Goal: Find specific page/section: Find specific page/section

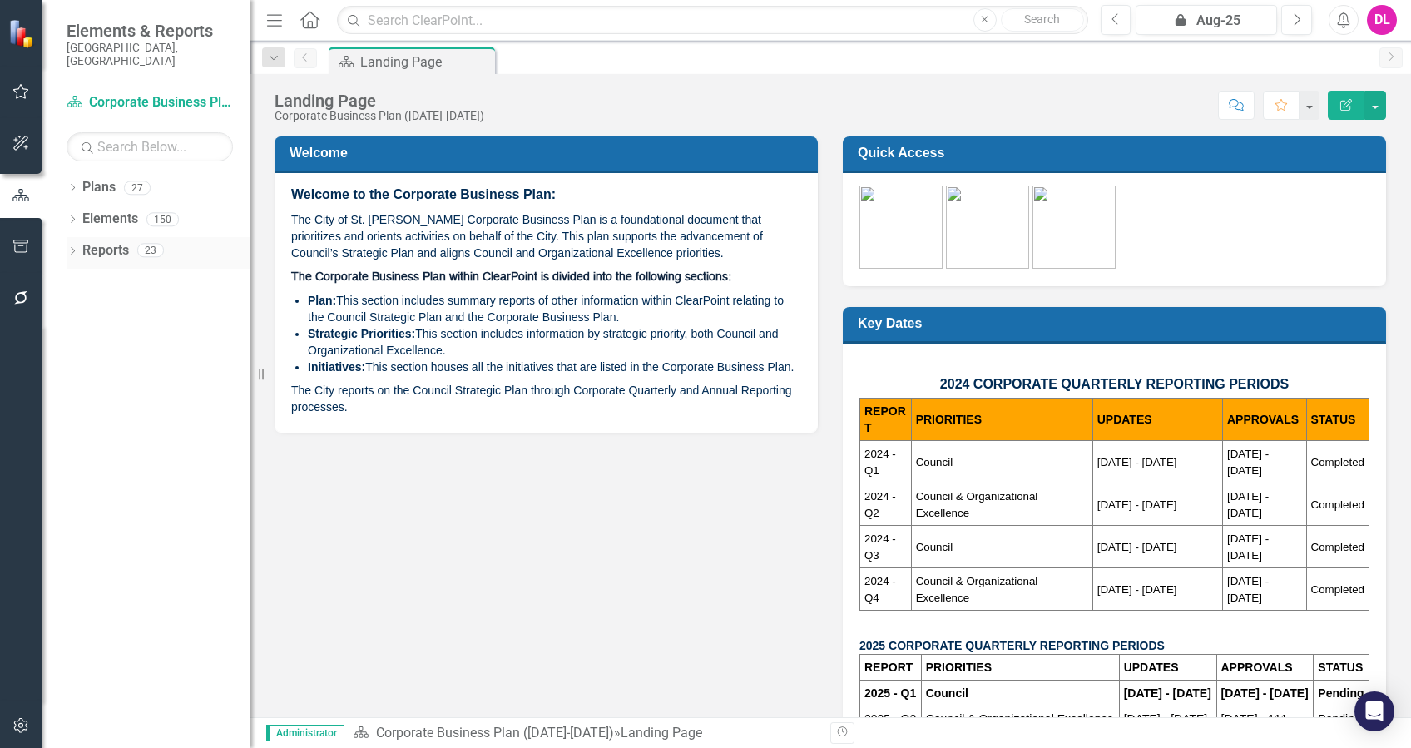
click at [75, 248] on icon "Dropdown" at bounding box center [73, 252] width 12 height 9
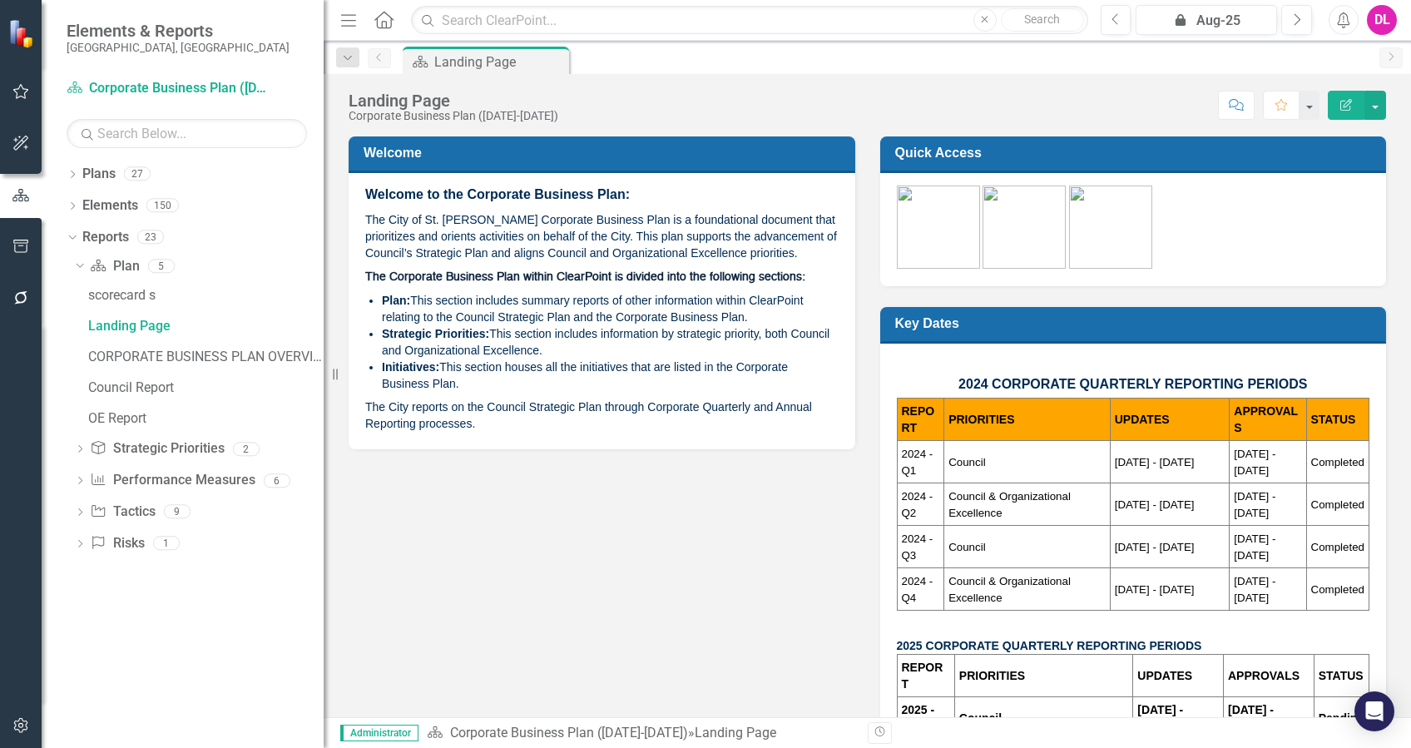
drag, startPoint x: 257, startPoint y: 407, endPoint x: 324, endPoint y: 417, distance: 67.3
click at [324, 417] on div "Resize" at bounding box center [330, 374] width 13 height 748
click at [112, 419] on div "OE Report" at bounding box center [205, 418] width 235 height 15
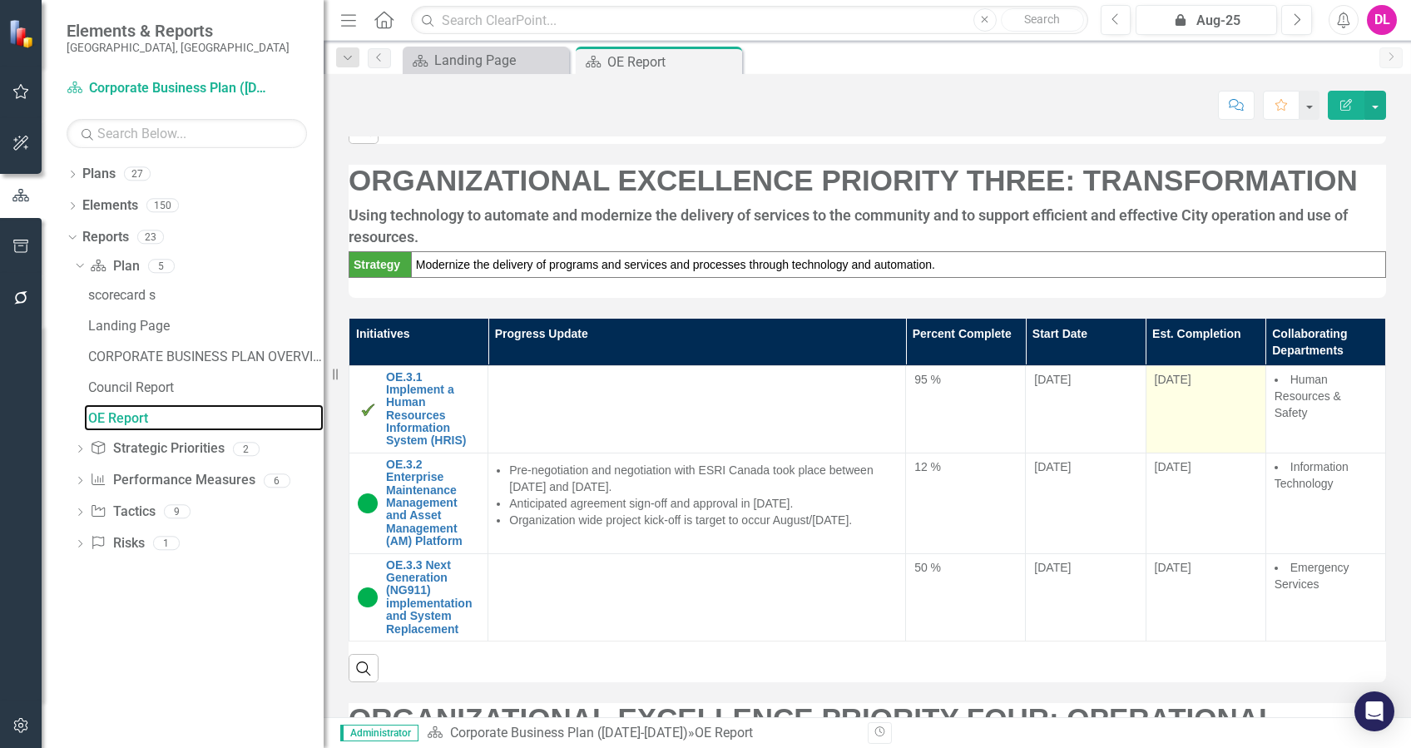
scroll to position [1997, 0]
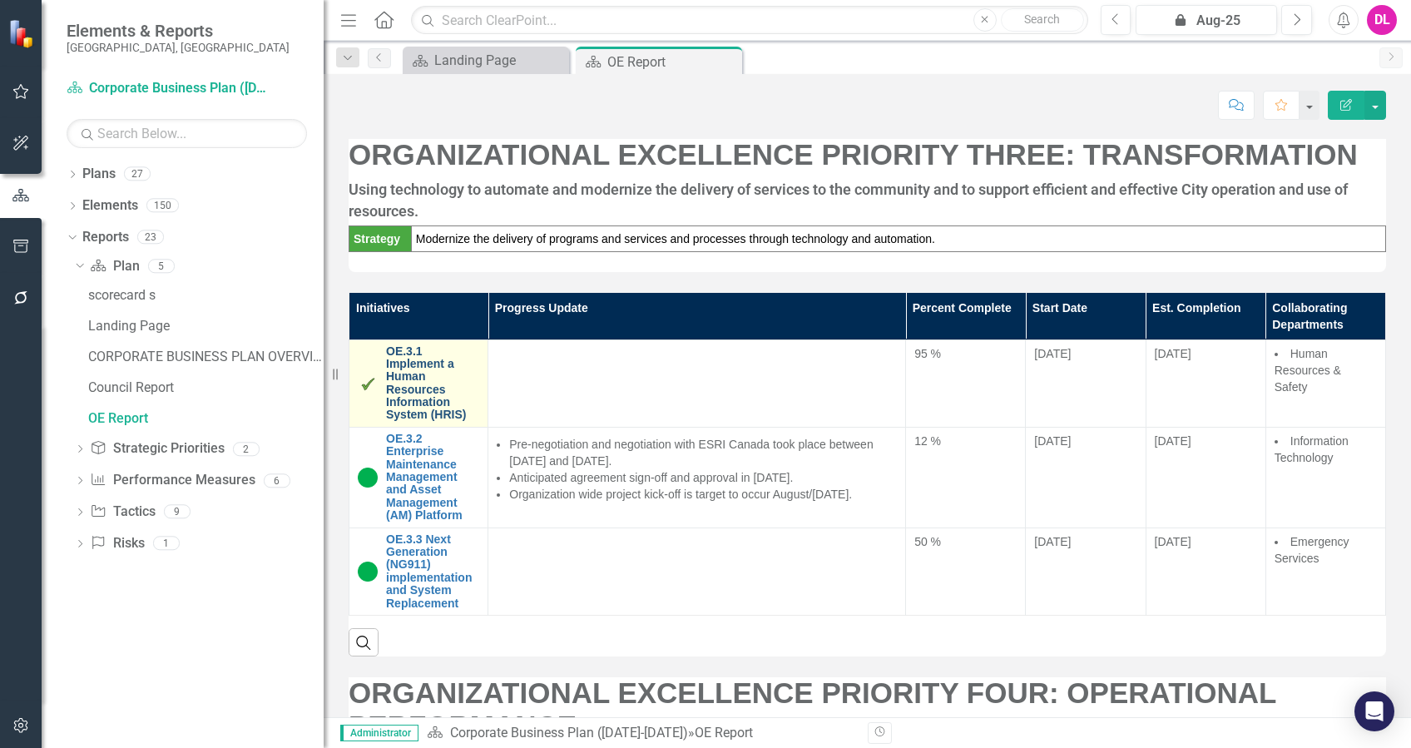
click at [428, 405] on link "OE.3.1 Implement a Human Resources Information System (HRIS)" at bounding box center [432, 383] width 93 height 77
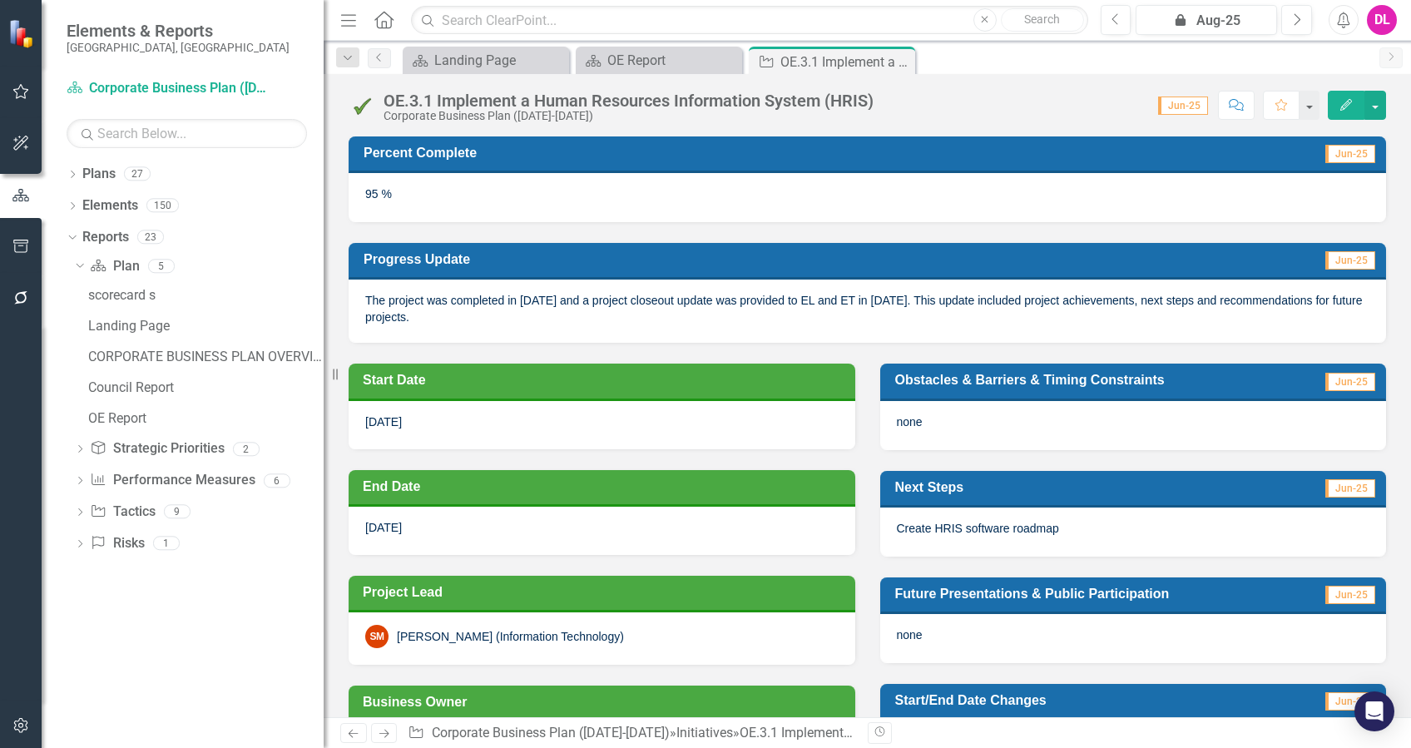
scroll to position [221, 0]
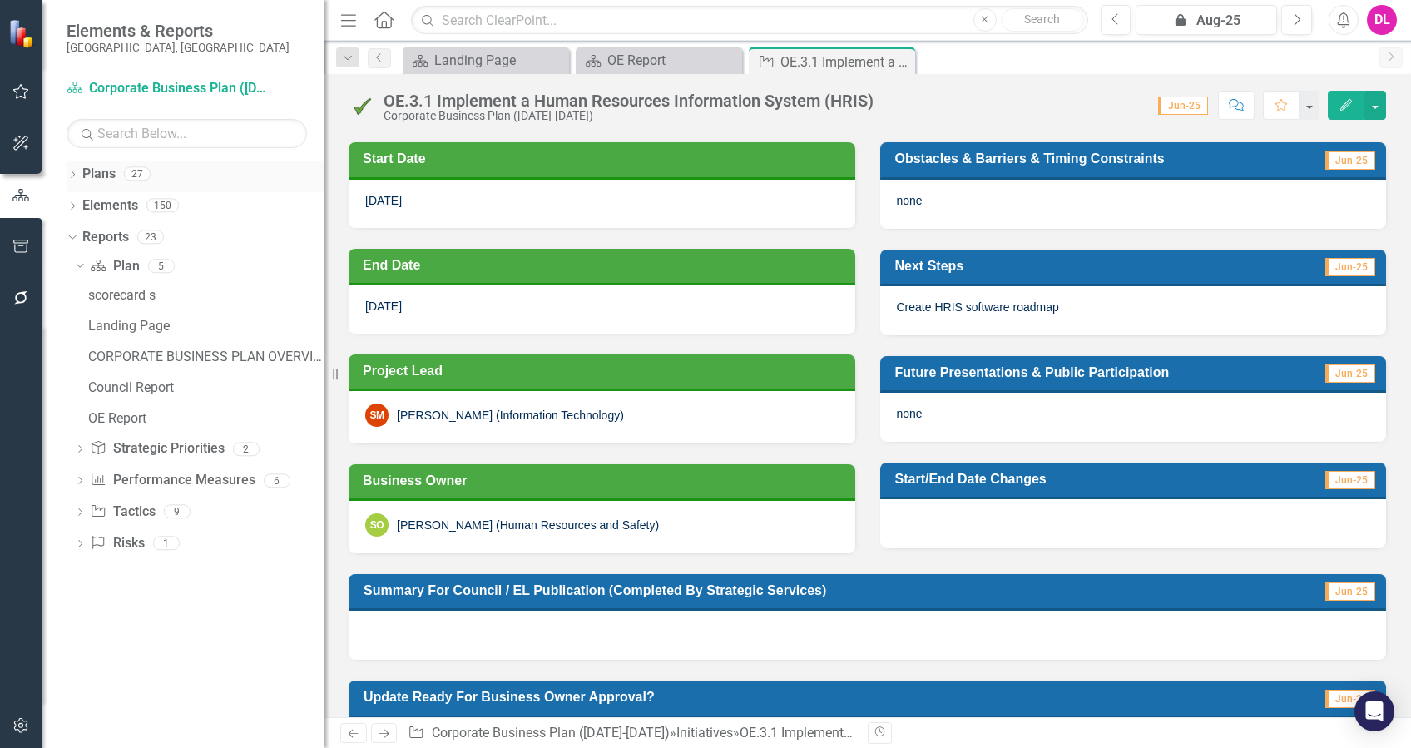
click at [72, 178] on icon "Dropdown" at bounding box center [73, 175] width 12 height 9
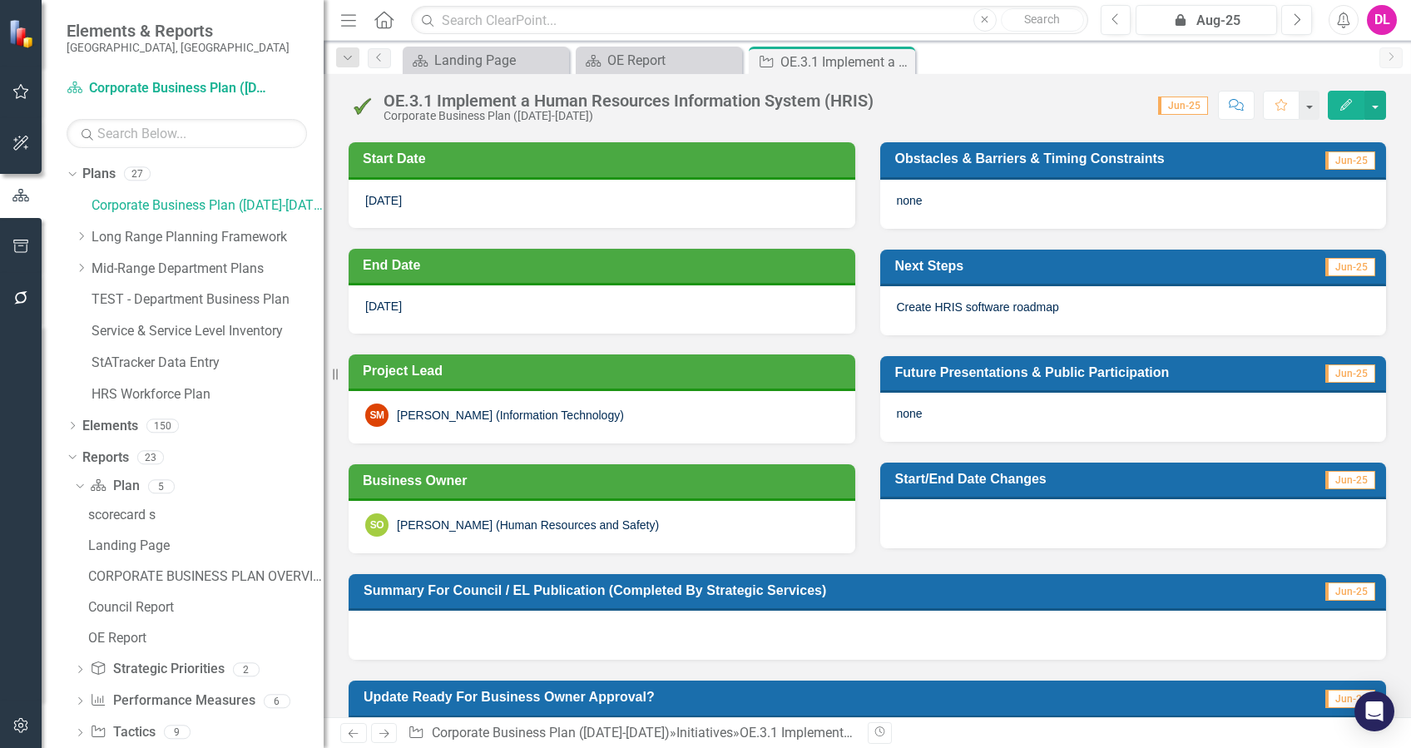
click at [67, 266] on div "Dropdown Plans 27 Corporate Business Plan ([DATE]-[DATE]) Dropdown Long Range P…" at bounding box center [195, 287] width 257 height 252
click at [84, 267] on icon "Dropdown" at bounding box center [81, 268] width 12 height 10
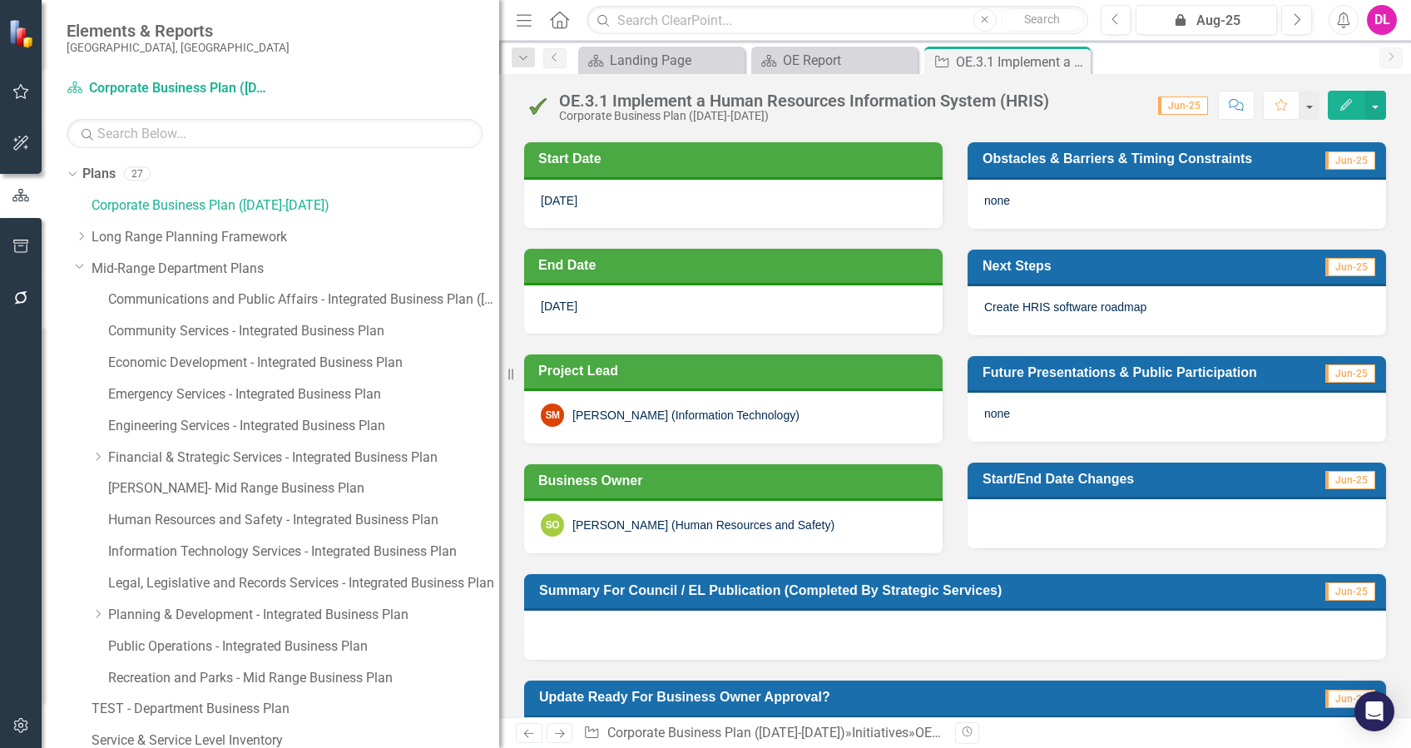
drag, startPoint x: 326, startPoint y: 376, endPoint x: 572, endPoint y: 405, distance: 248.0
click at [572, 405] on div "Elements & Reports City of [GEOGRAPHIC_DATA], [GEOGRAPHIC_DATA] Plan Corporate …" at bounding box center [705, 374] width 1411 height 748
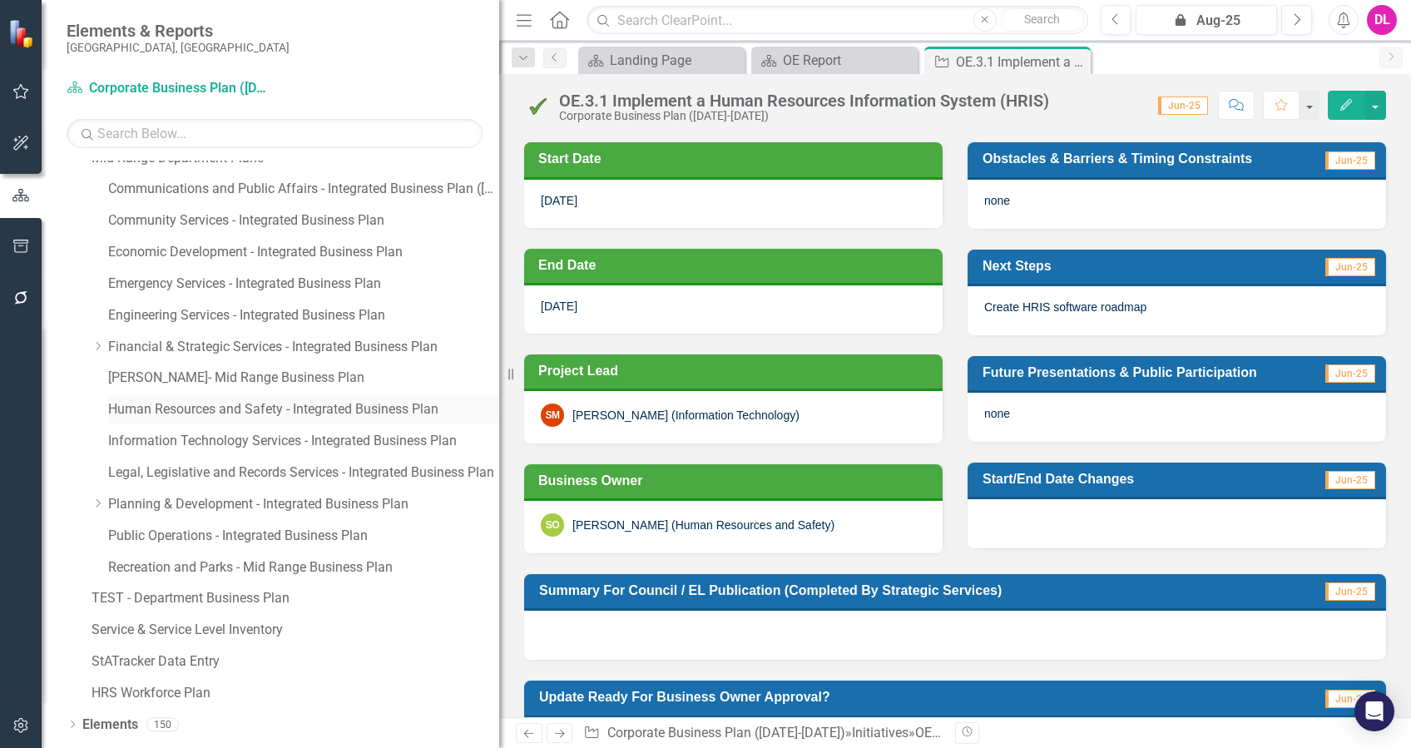
click at [230, 400] on link "Human Resources and Safety - Integrated Business Plan" at bounding box center [303, 409] width 391 height 19
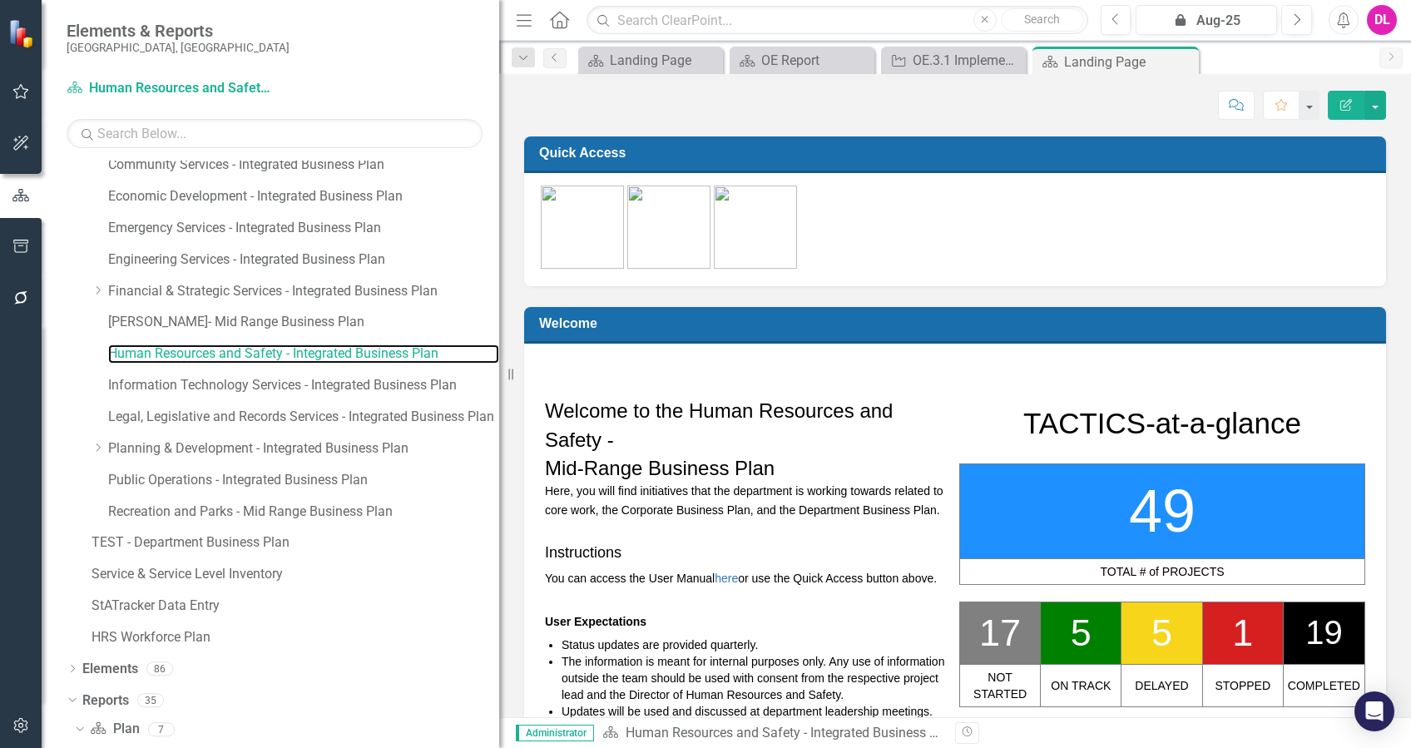
scroll to position [79, 0]
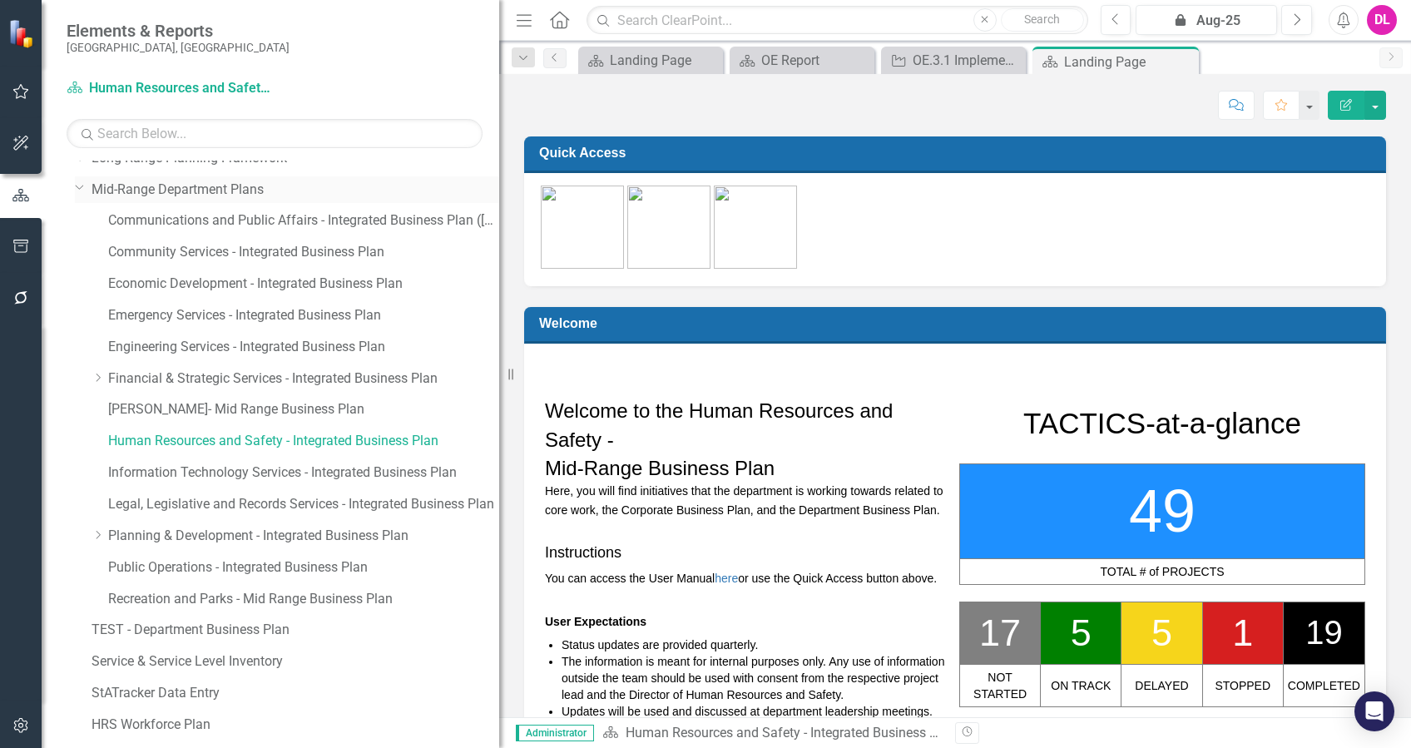
click at [82, 186] on icon "Dropdown" at bounding box center [80, 187] width 10 height 12
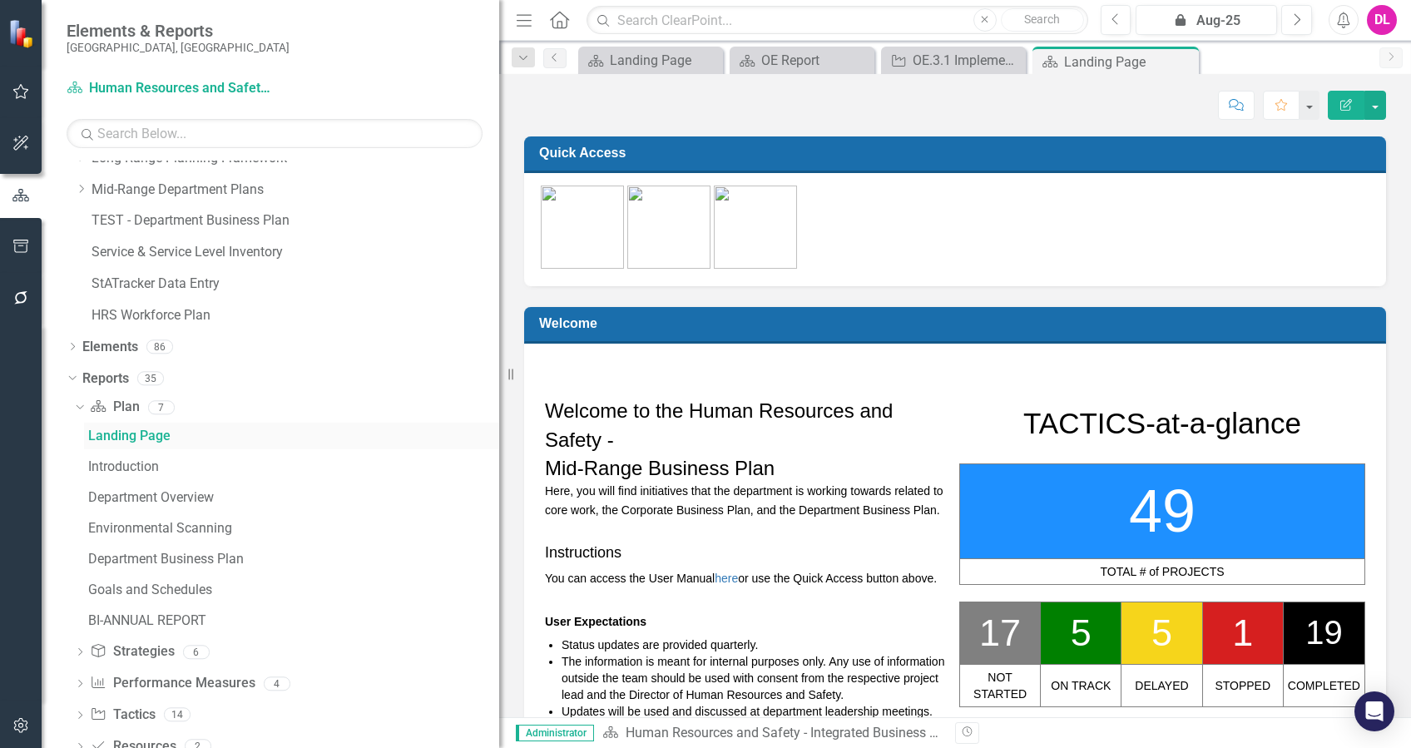
scroll to position [152, 0]
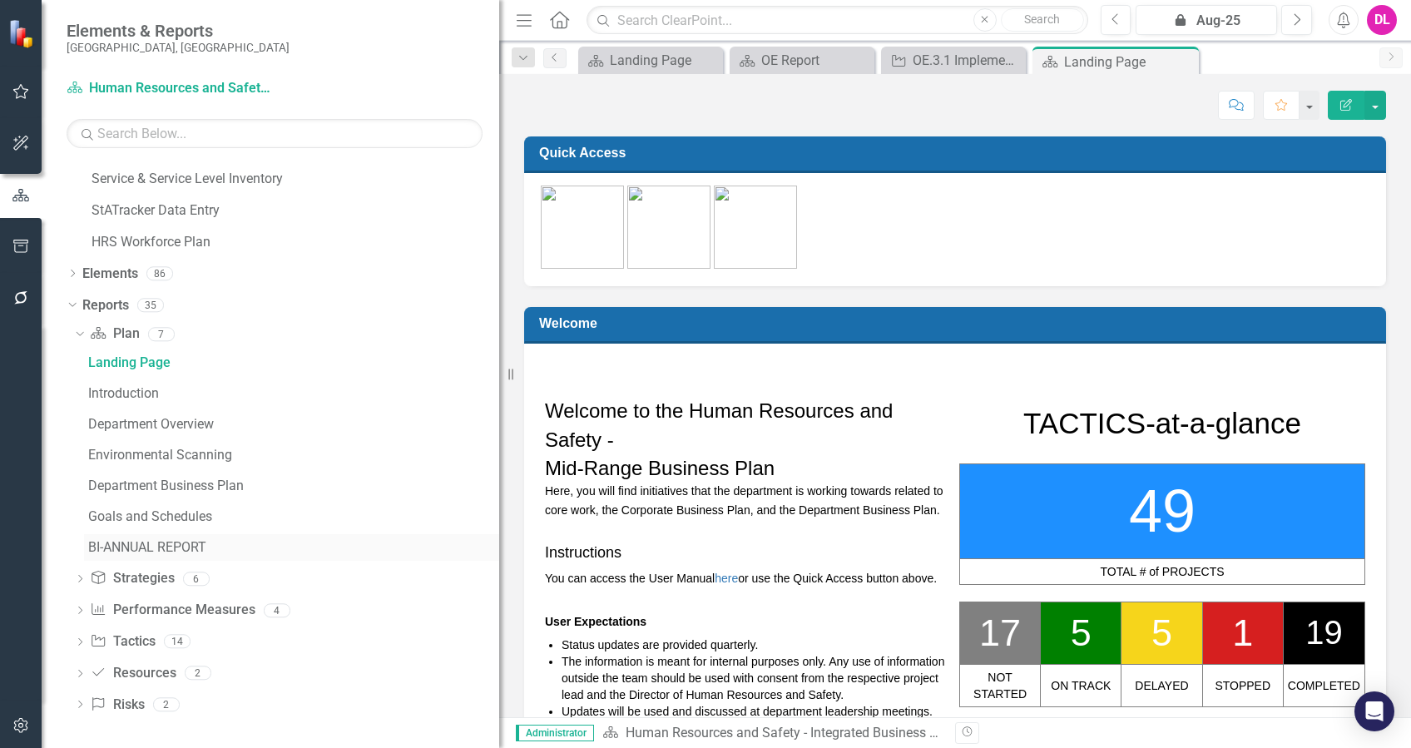
click at [190, 542] on div "BI-ANNUAL REPORT" at bounding box center [293, 547] width 411 height 15
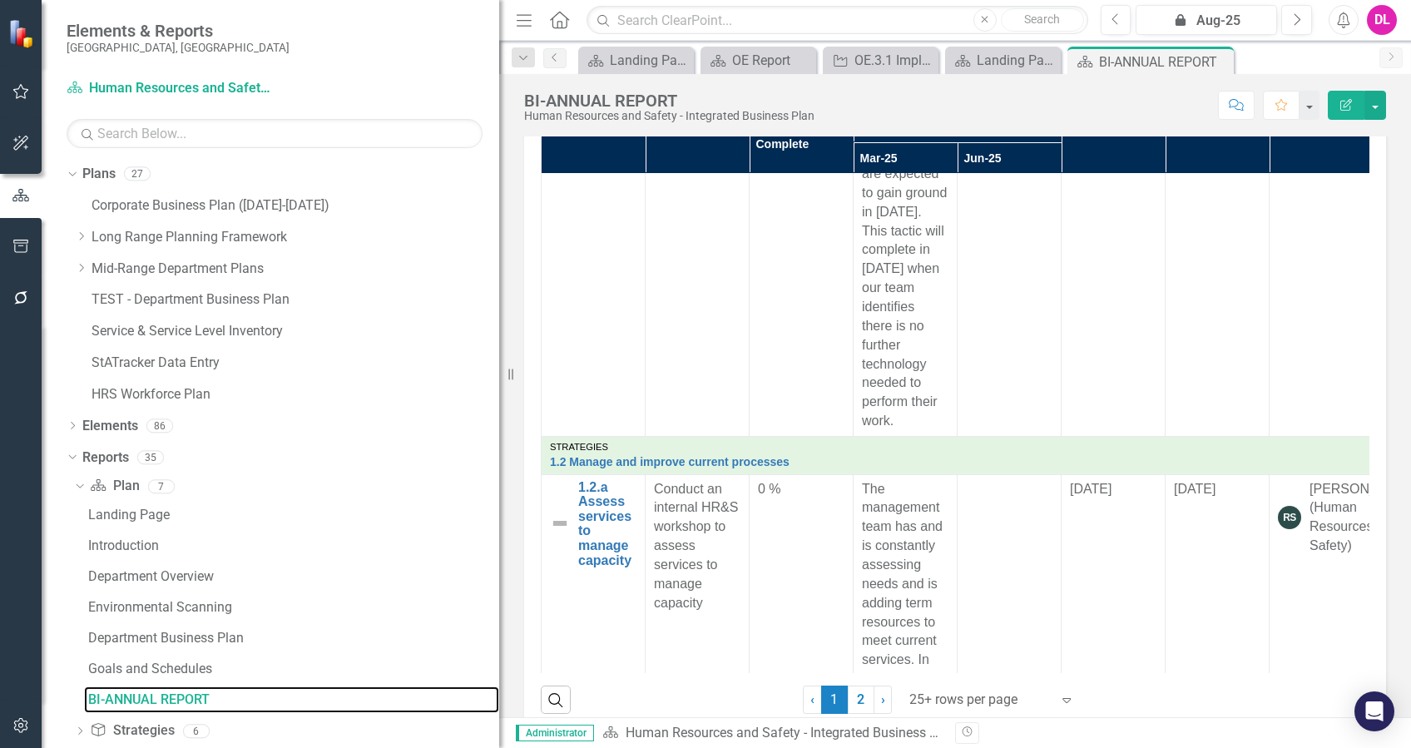
scroll to position [1331, 0]
